Goal: Task Accomplishment & Management: Use online tool/utility

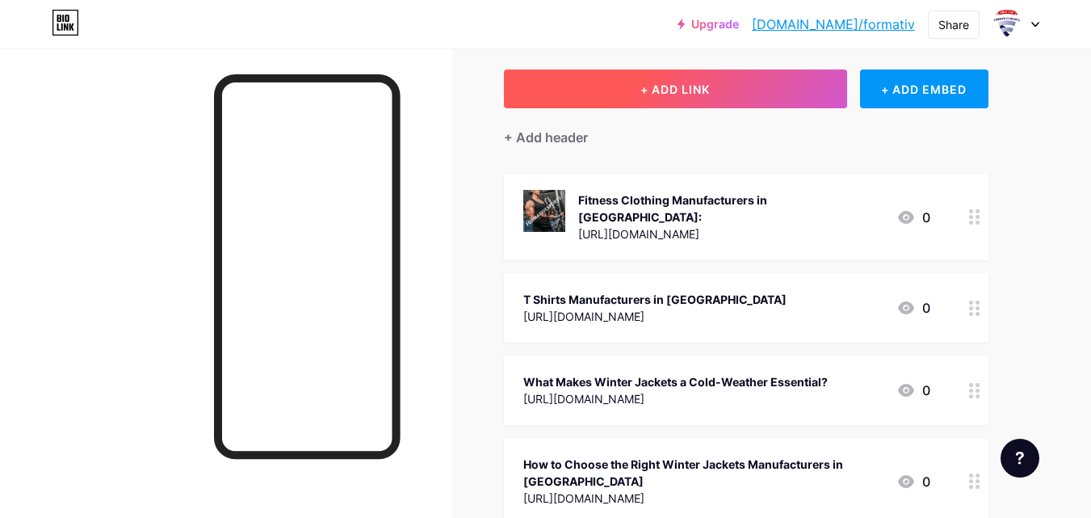
drag, startPoint x: 0, startPoint y: 0, endPoint x: 691, endPoint y: 94, distance: 697.6
click at [691, 94] on span "+ ADD LINK" at bounding box center [674, 89] width 69 height 14
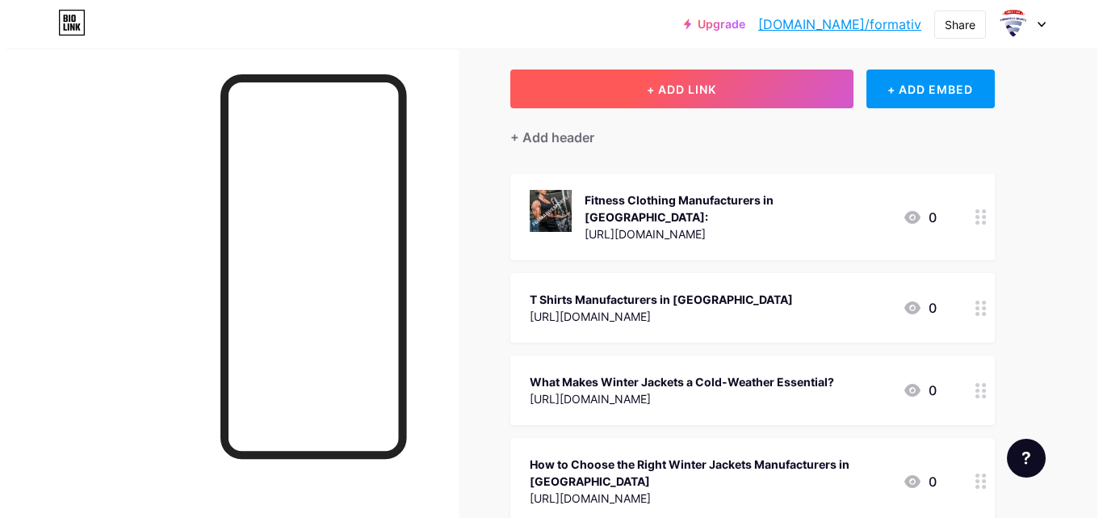
scroll to position [81, 0]
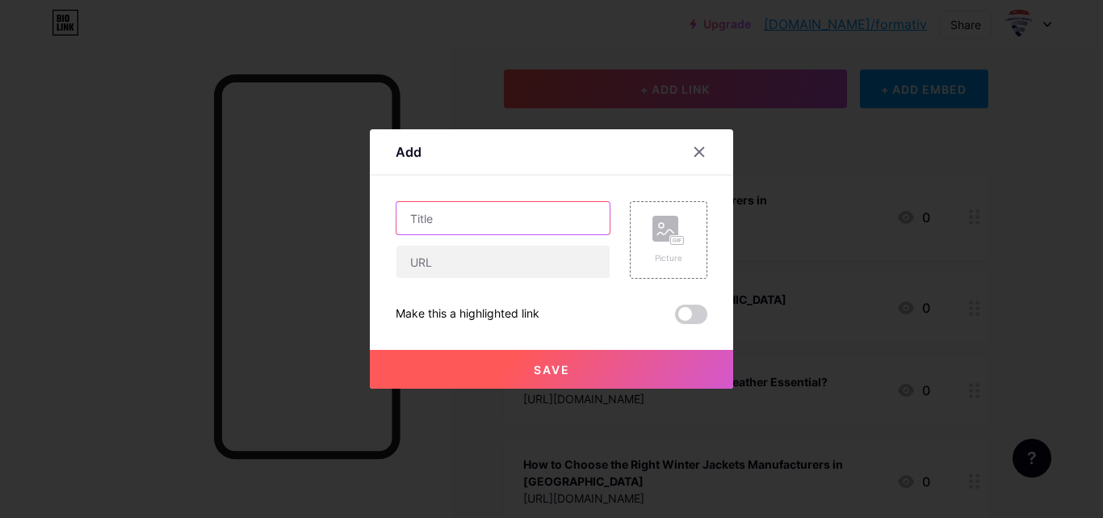
click at [460, 220] on input "text" at bounding box center [502, 218] width 213 height 32
click at [458, 221] on input "text" at bounding box center [502, 218] width 213 height 32
paste input "What Makes CAPS HATS Manufacturers In [GEOGRAPHIC_DATA] Stand Out In Quality An…"
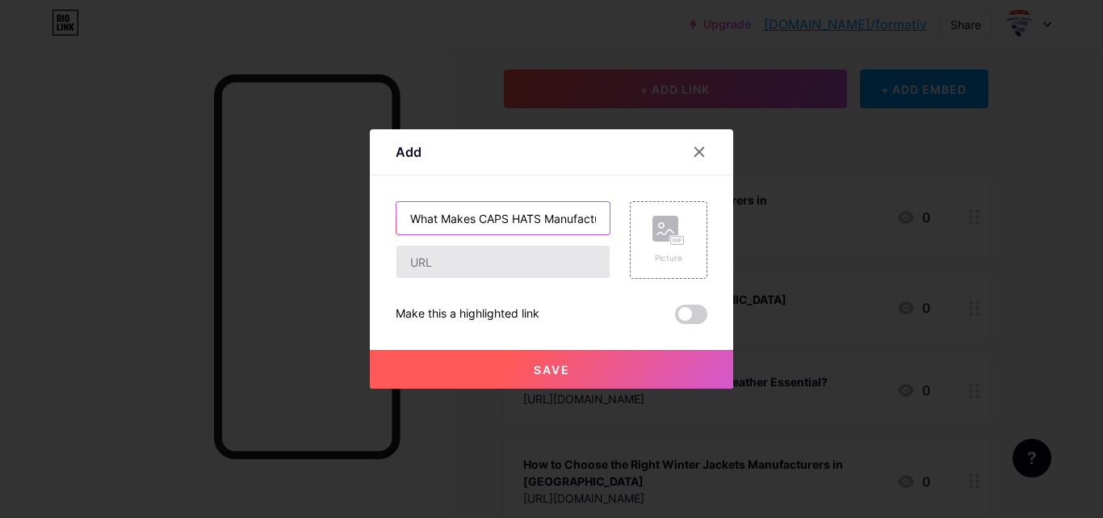
scroll to position [0, 264]
type input "What Makes CAPS HATS Manufacturers In [GEOGRAPHIC_DATA] Stand Out In Quality An…"
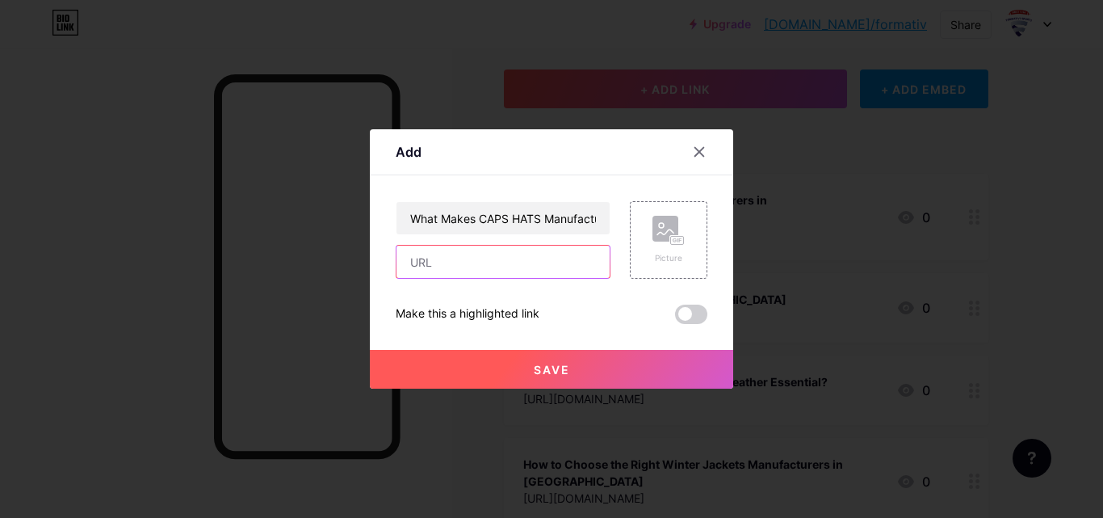
click at [456, 261] on input "text" at bounding box center [502, 261] width 213 height 32
paste input "[URL][DOMAIN_NAME]"
type input "[URL][DOMAIN_NAME]"
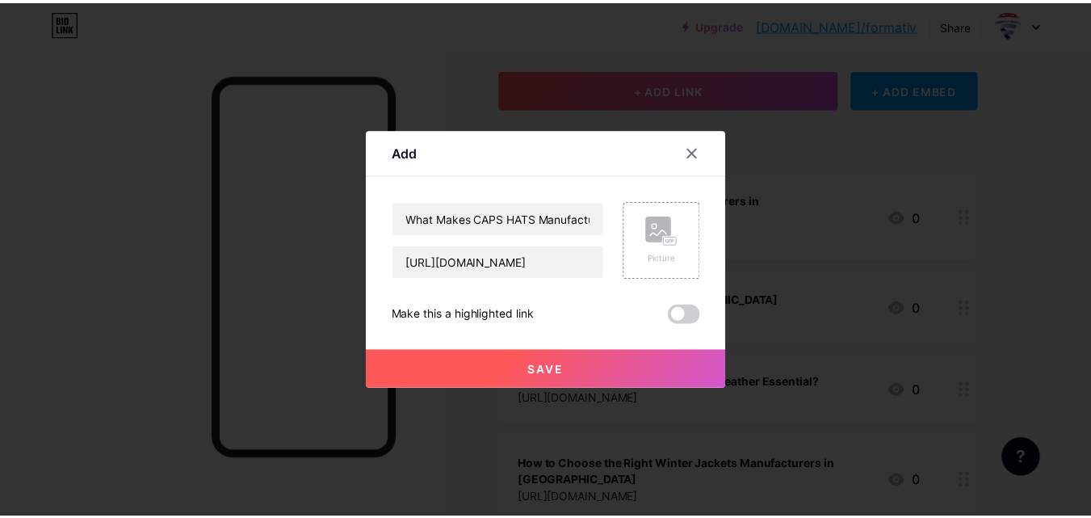
scroll to position [0, 0]
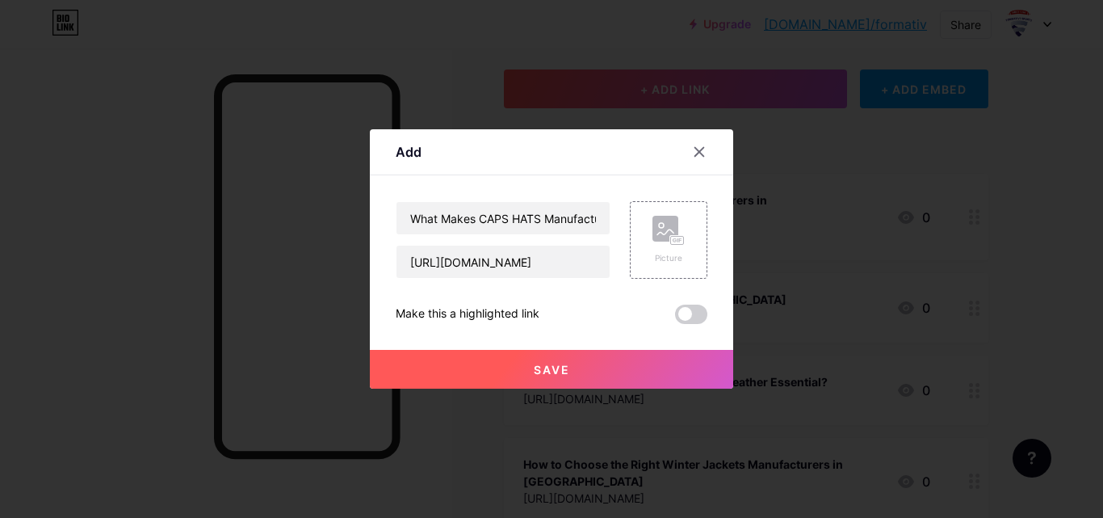
click at [550, 365] on span "Save" at bounding box center [552, 370] width 36 height 14
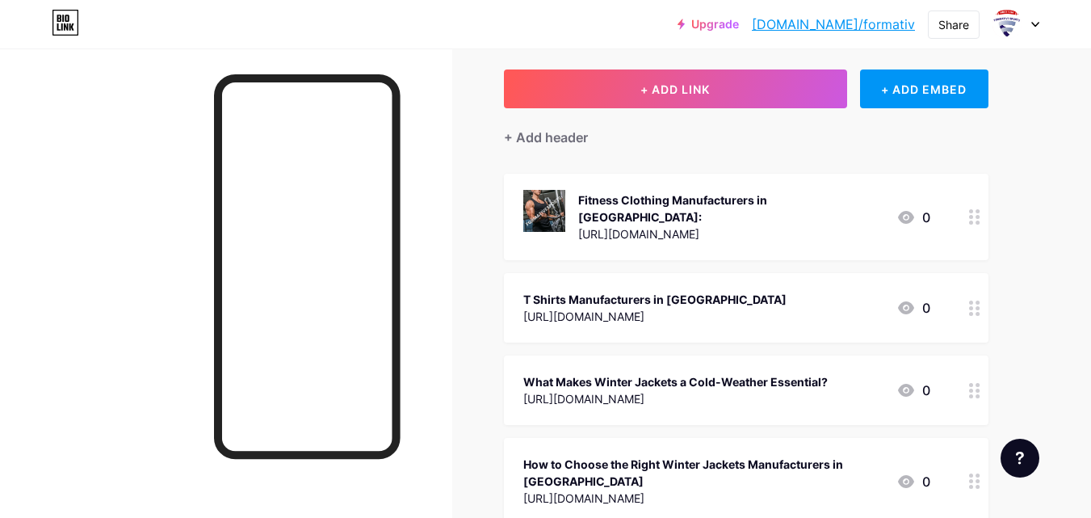
click at [891, 23] on link "[DOMAIN_NAME]/formativ" at bounding box center [833, 24] width 163 height 19
